Goal: Task Accomplishment & Management: Use online tool/utility

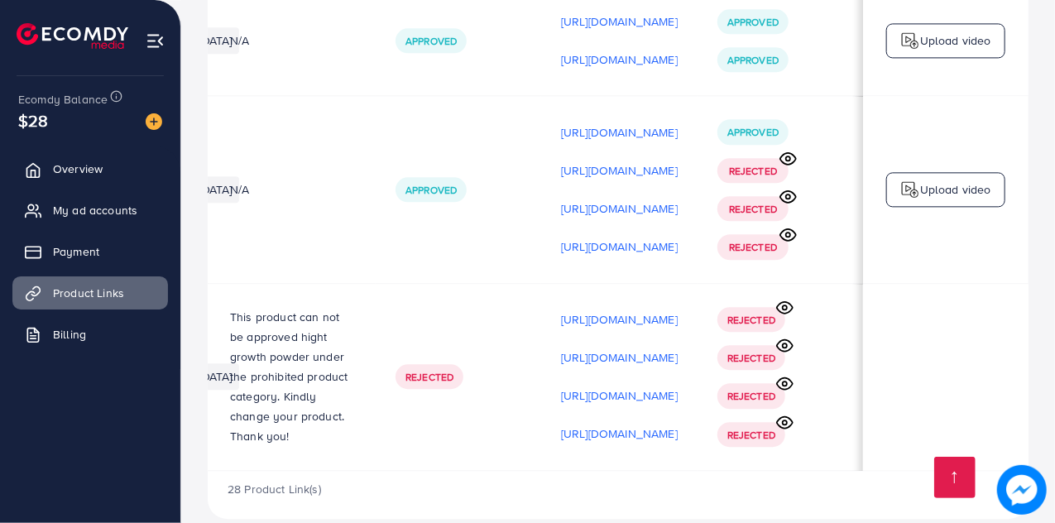
scroll to position [0, 491]
click at [787, 152] on icon at bounding box center [789, 158] width 16 height 12
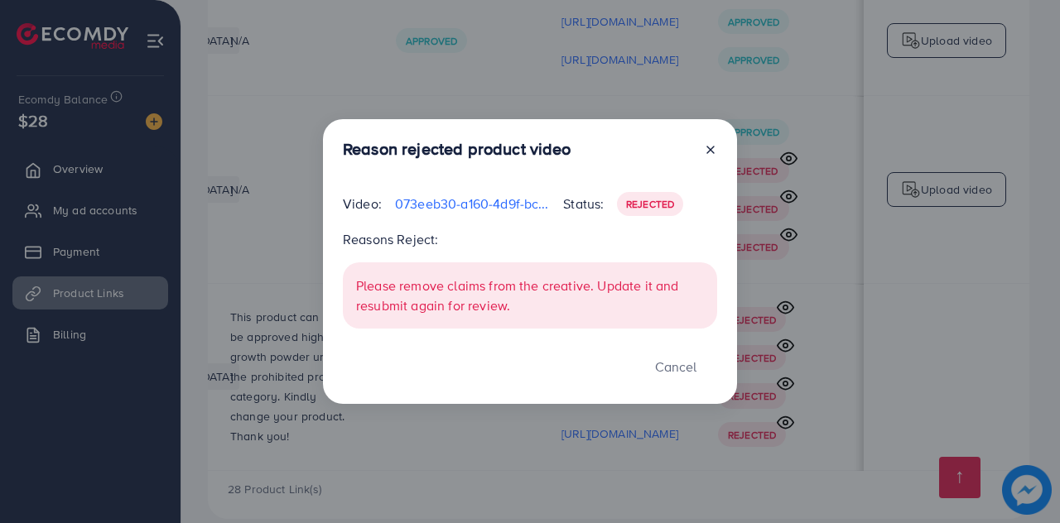
click at [711, 154] on icon at bounding box center [710, 149] width 13 height 13
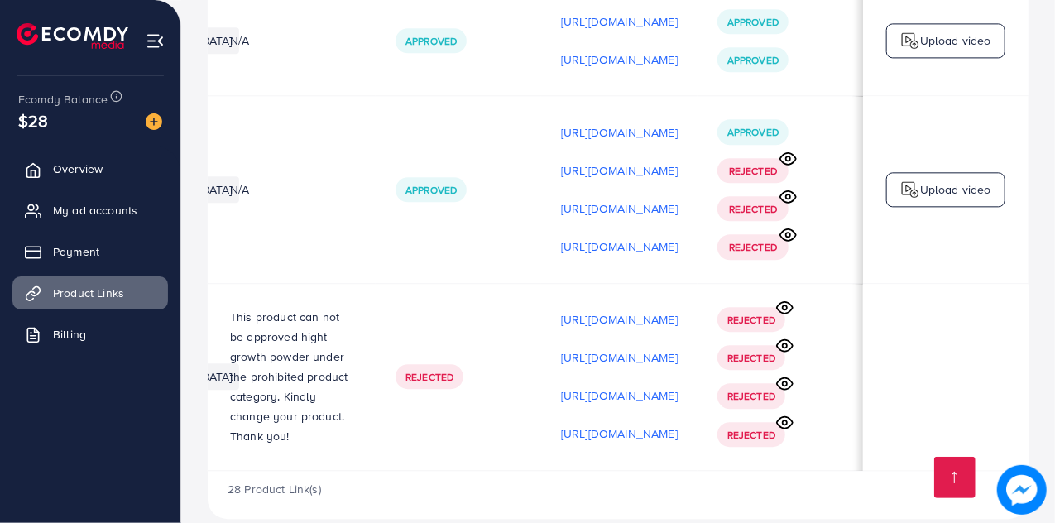
scroll to position [0, 491]
click at [788, 195] on circle at bounding box center [788, 197] width 4 height 4
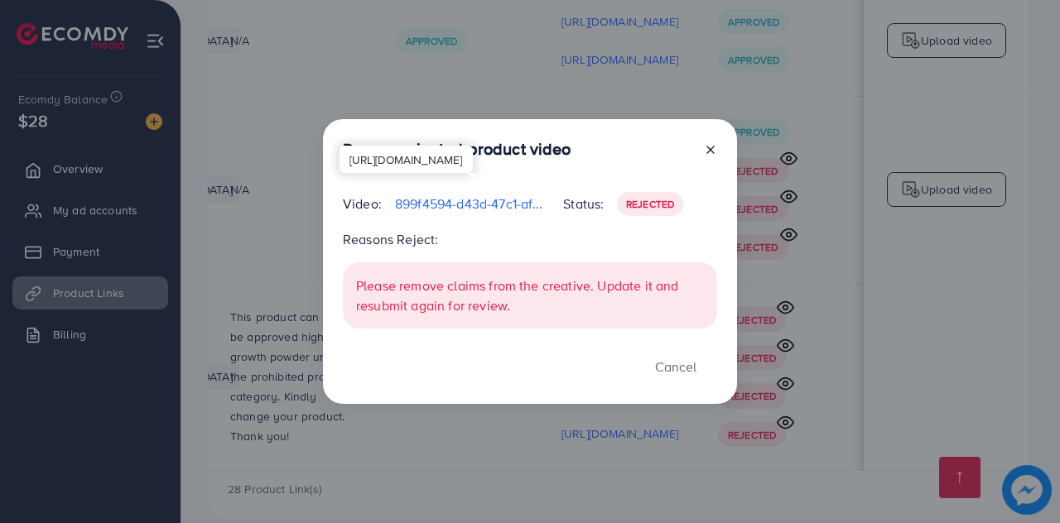
click at [446, 204] on p "899f4594-d43d-47c1-af20-8cca7965bcd3-1760351857545.mp4" at bounding box center [472, 204] width 155 height 20
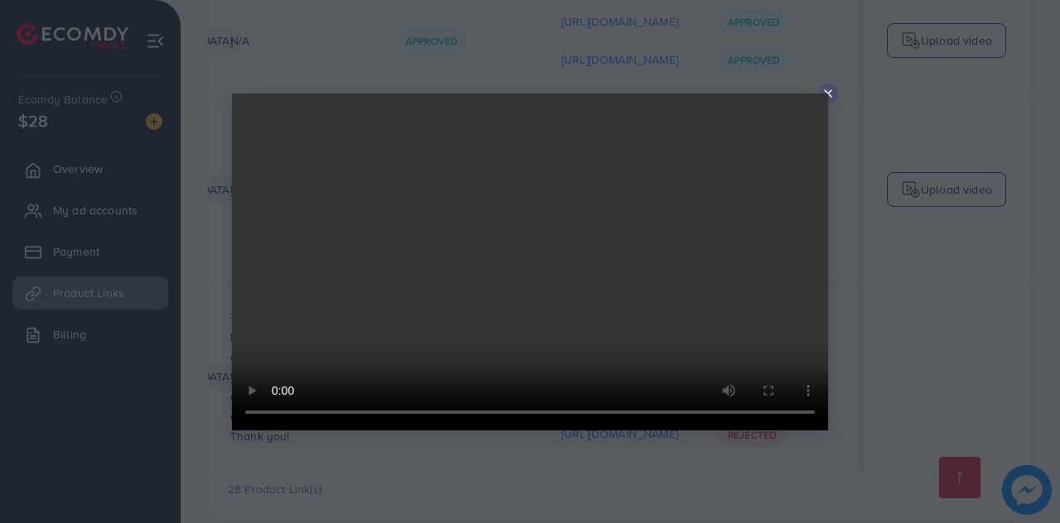
click at [829, 97] on icon at bounding box center [827, 93] width 13 height 13
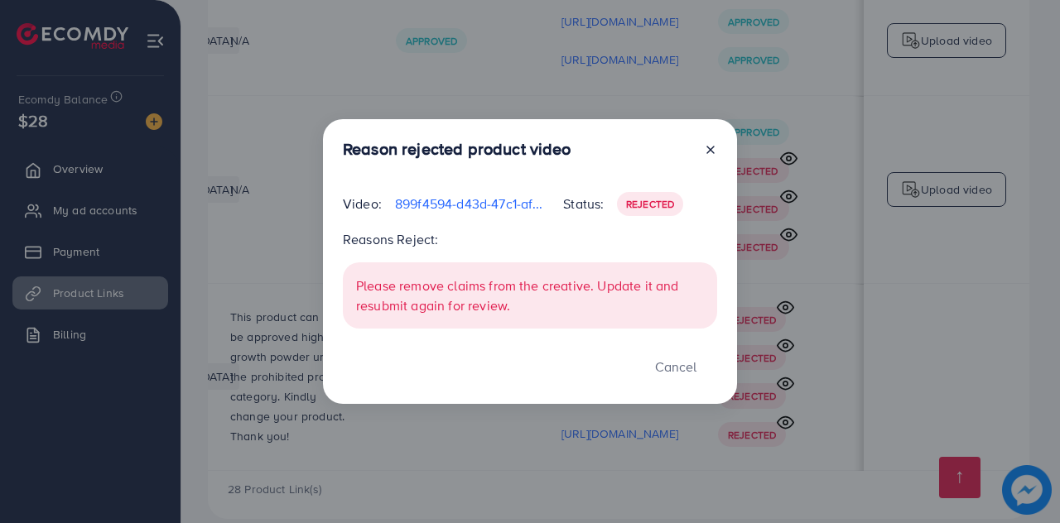
click at [708, 150] on icon at bounding box center [710, 149] width 13 height 13
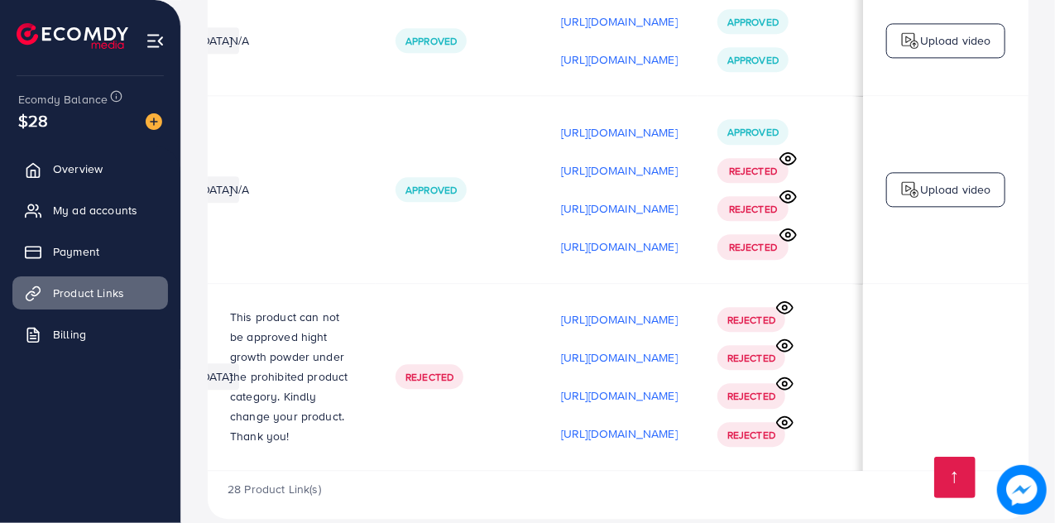
click at [785, 375] on icon at bounding box center [784, 383] width 17 height 17
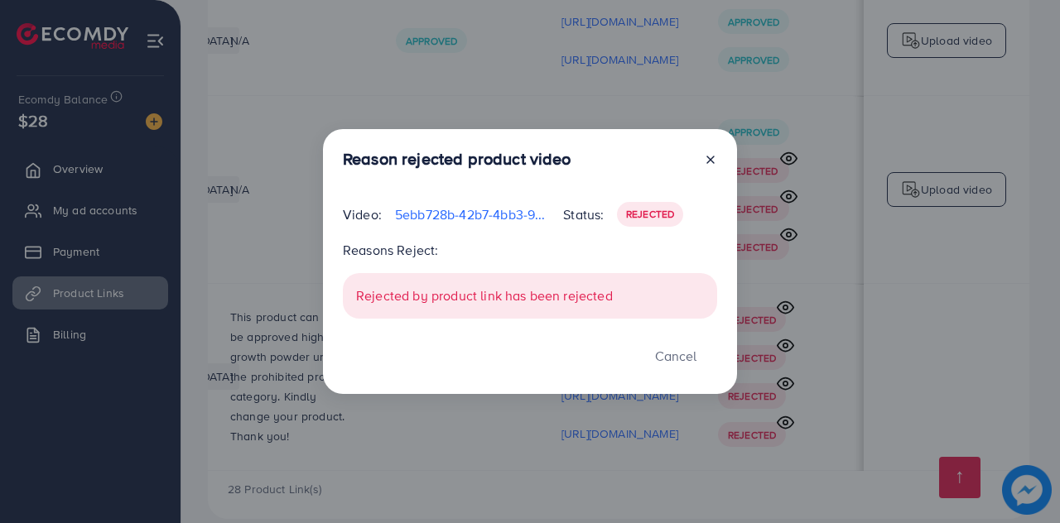
click at [707, 155] on icon at bounding box center [710, 159] width 13 height 13
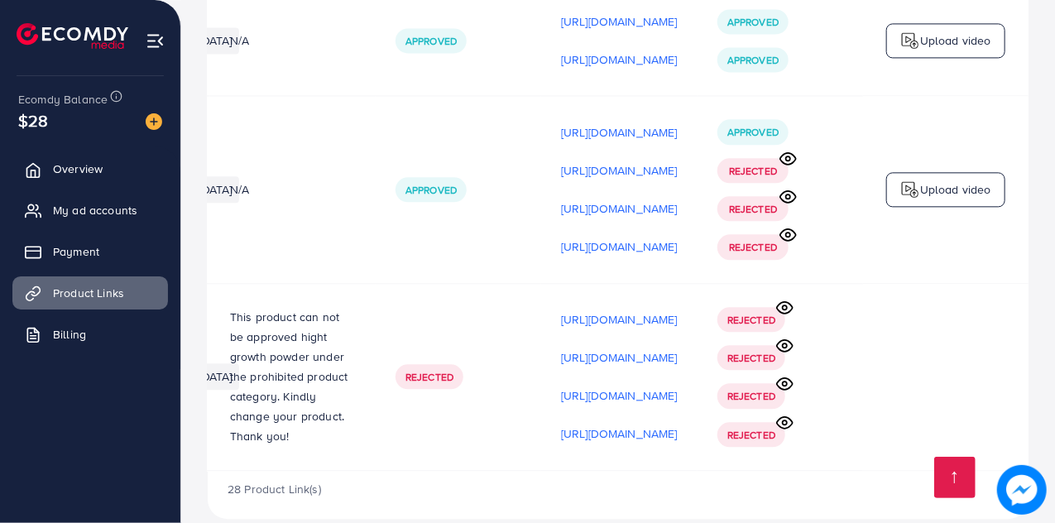
scroll to position [0, 491]
click at [789, 188] on icon at bounding box center [788, 196] width 17 height 17
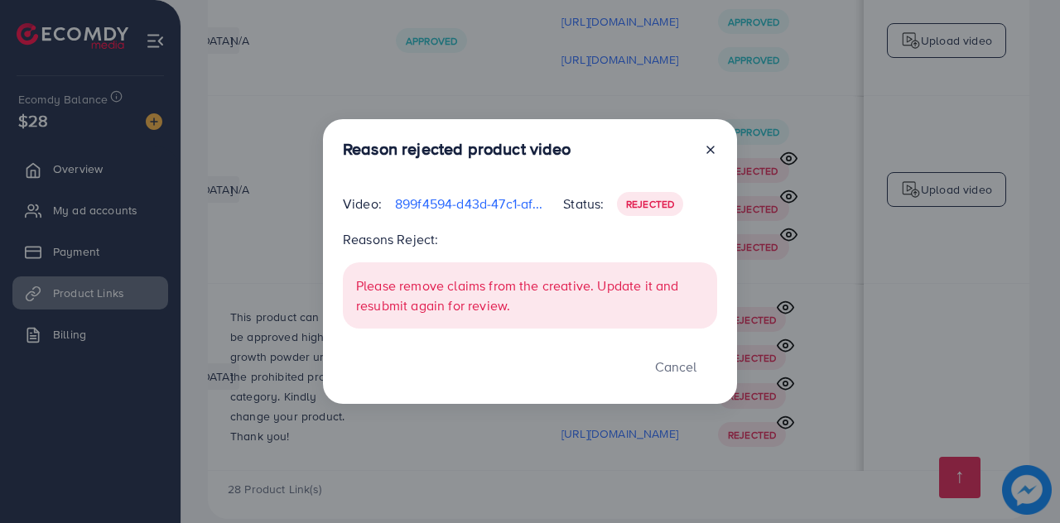
click at [709, 151] on line at bounding box center [710, 150] width 7 height 7
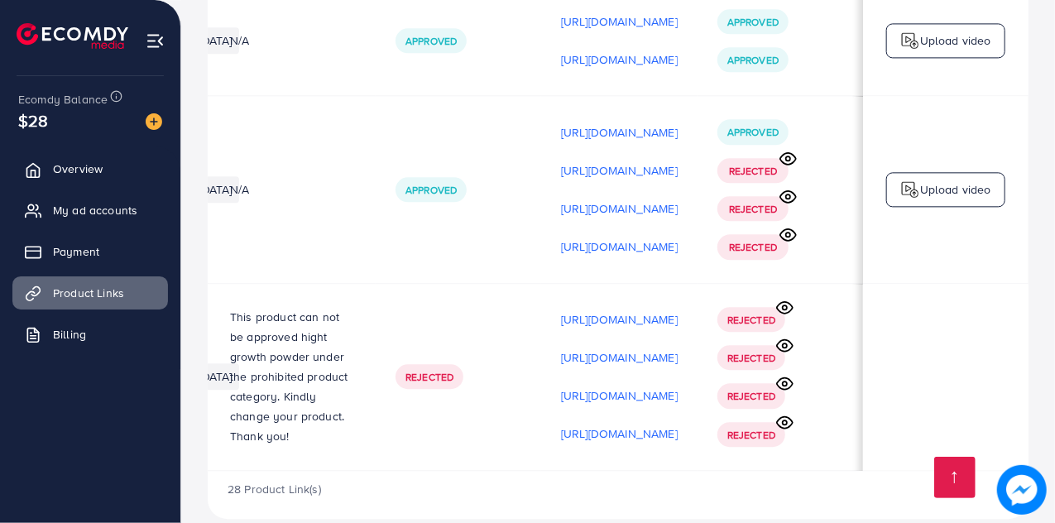
scroll to position [1, 491]
